Goal: Book appointment/travel/reservation

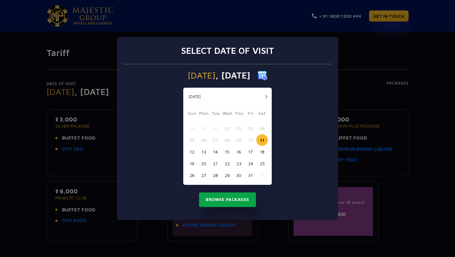
click at [232, 197] on button "Browse Packages" at bounding box center [227, 199] width 57 height 15
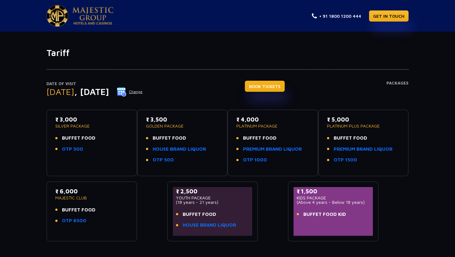
click at [285, 90] on link "BOOK TICKETS" at bounding box center [265, 86] width 40 height 11
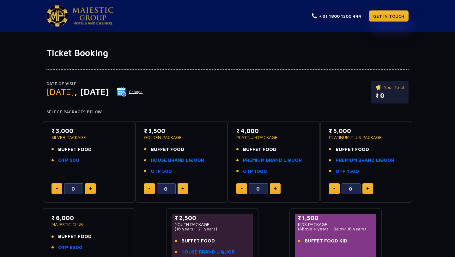
click at [143, 93] on button "Change" at bounding box center [130, 92] width 26 height 10
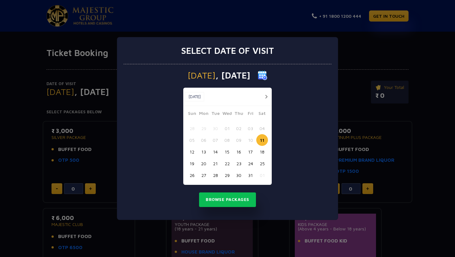
click at [214, 152] on button "14" at bounding box center [216, 152] width 12 height 12
click at [220, 198] on button "Browse Packages" at bounding box center [227, 199] width 57 height 15
